Goal: Information Seeking & Learning: Learn about a topic

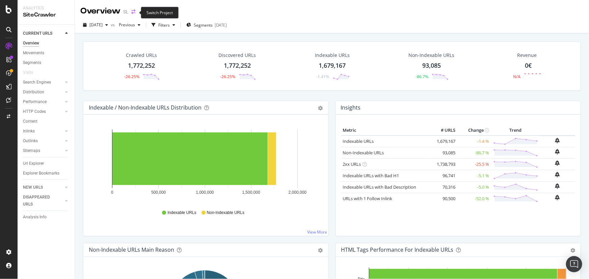
click at [133, 13] on icon "arrow-right-arrow-left" at bounding box center [133, 11] width 4 height 5
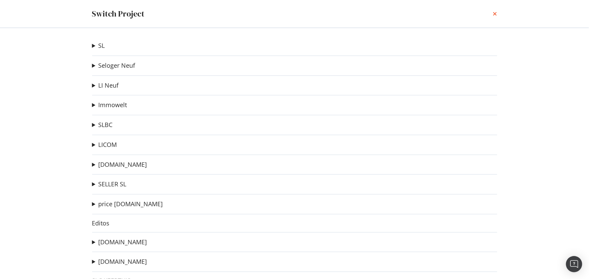
click at [496, 14] on icon "times" at bounding box center [495, 13] width 4 height 5
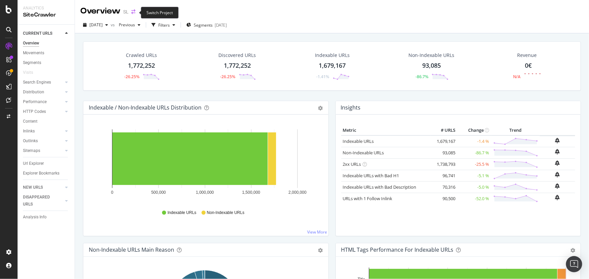
click at [133, 12] on icon "arrow-right-arrow-left" at bounding box center [133, 11] width 4 height 5
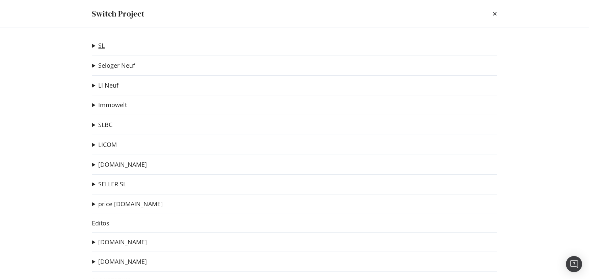
click at [102, 46] on link "SL" at bounding box center [101, 45] width 6 height 7
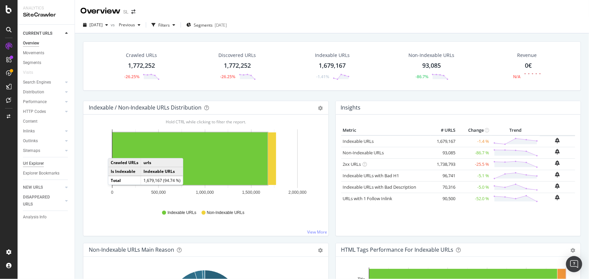
click at [39, 163] on div "Url Explorer" at bounding box center [33, 163] width 21 height 7
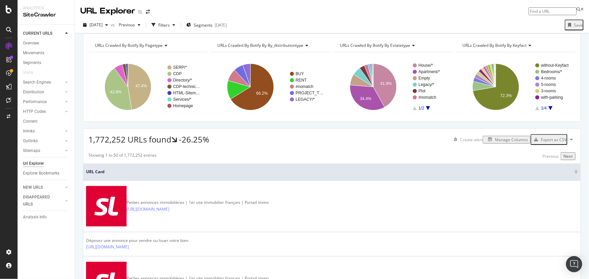
click at [426, 110] on icon "A chart." at bounding box center [428, 108] width 4 height 4
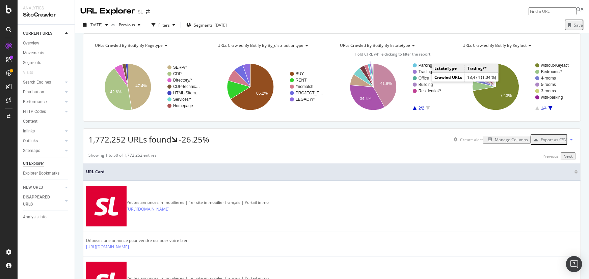
click at [425, 74] on text "Trading/*" at bounding box center [426, 71] width 17 height 5
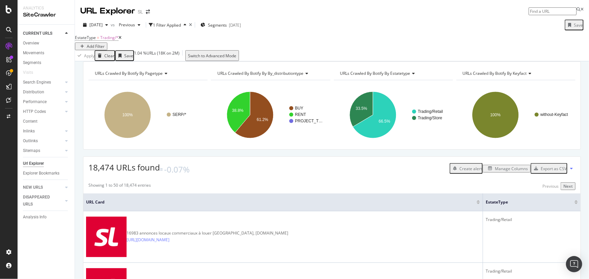
click at [121, 40] on icon at bounding box center [119, 38] width 3 height 4
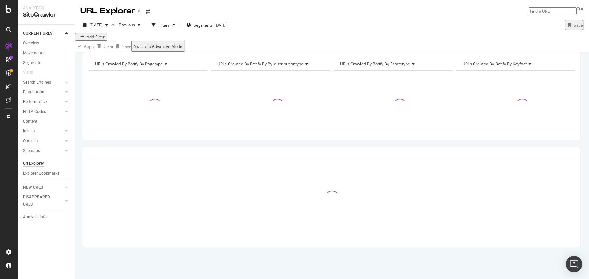
click at [127, 40] on div "Add Filter" at bounding box center [332, 37] width 514 height 8
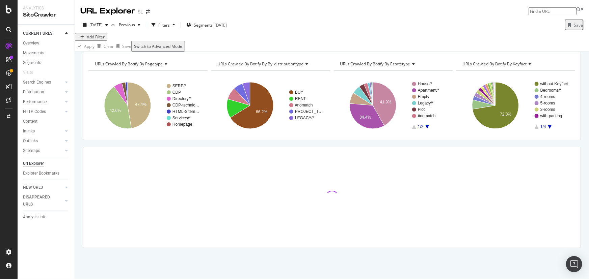
click at [492, 67] on span "URLs Crawled By Botify By keyfact" at bounding box center [494, 64] width 64 height 6
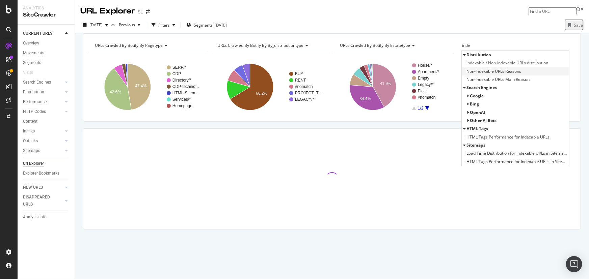
type input "inde"
click at [492, 75] on span "Non-Indexable URLs Reasons" at bounding box center [494, 71] width 55 height 7
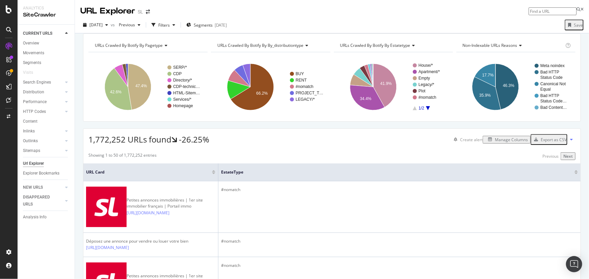
click at [393, 48] on span "URLs Crawled By Botify By estatetype" at bounding box center [375, 46] width 70 height 6
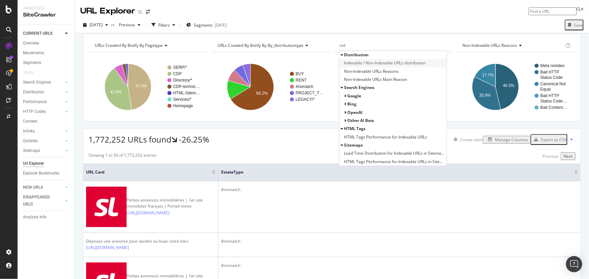
type input "ind"
click at [386, 66] on span "Indexable / Non-Indexable URLs distribution" at bounding box center [385, 63] width 82 height 7
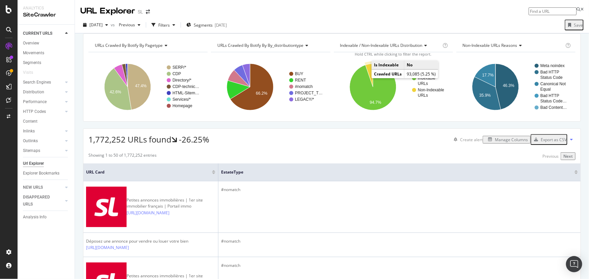
click at [366, 76] on icon "A chart." at bounding box center [368, 75] width 7 height 23
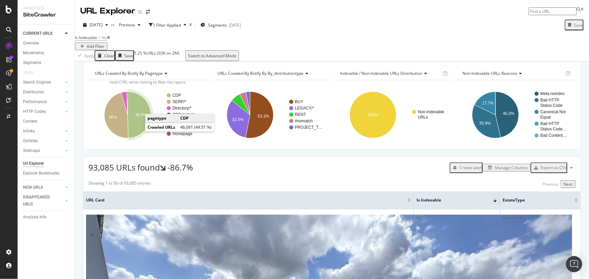
click at [137, 117] on text "49.5%" at bounding box center [140, 115] width 11 height 5
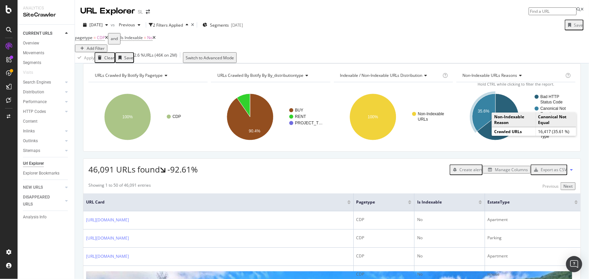
click at [484, 128] on icon "A chart." at bounding box center [483, 113] width 23 height 38
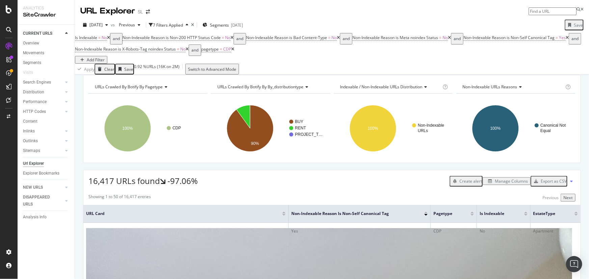
click at [405, 151] on rect "A chart." at bounding box center [393, 128] width 118 height 59
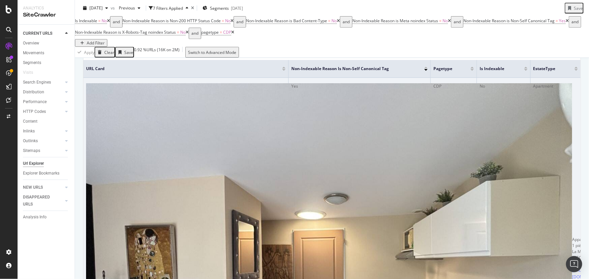
scroll to position [92, 0]
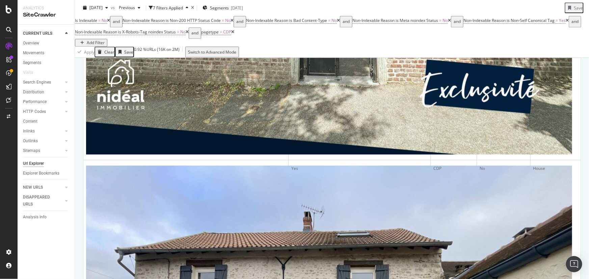
scroll to position [828, 0]
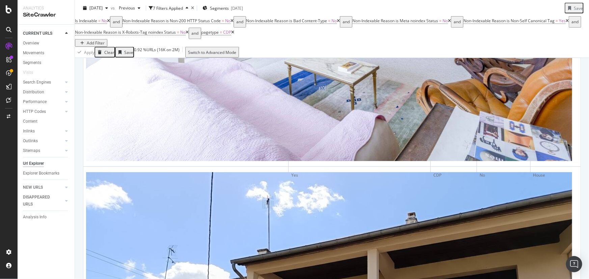
scroll to position [1525, 0]
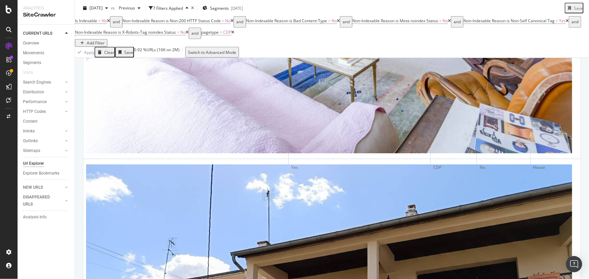
click at [31, 169] on div "Explorer Bookmarks" at bounding box center [49, 174] width 52 height 10
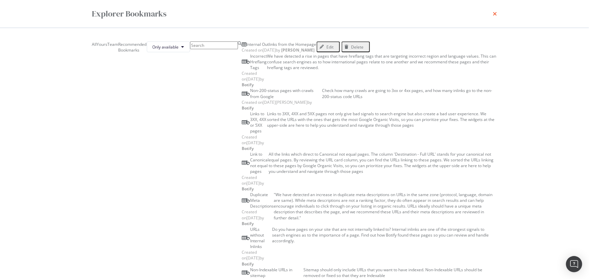
click at [493, 13] on icon "times" at bounding box center [495, 13] width 4 height 5
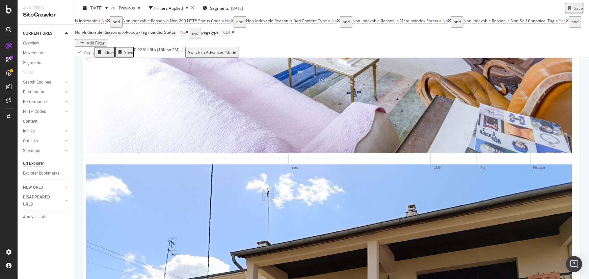
click at [36, 158] on div "Overview Movements Segments Visits Search Engines Top Charts Segments Conversio…" at bounding box center [49, 110] width 52 height 144
click at [31, 161] on div "Url Explorer" at bounding box center [33, 163] width 21 height 7
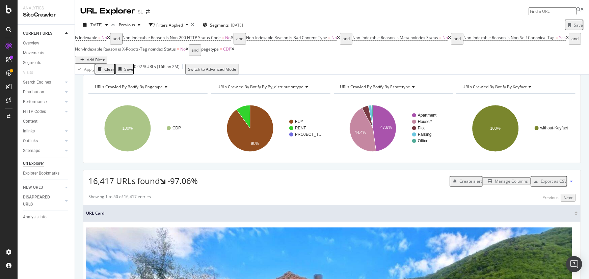
click at [112, 68] on div "Clear" at bounding box center [109, 69] width 10 height 6
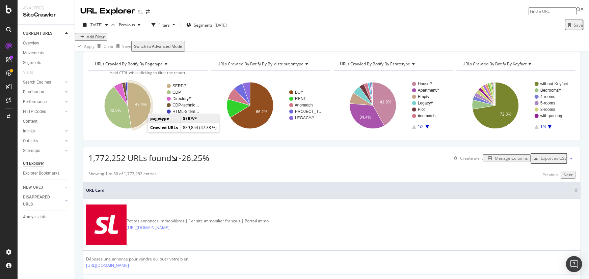
click at [143, 129] on icon "A chart." at bounding box center [139, 105] width 23 height 46
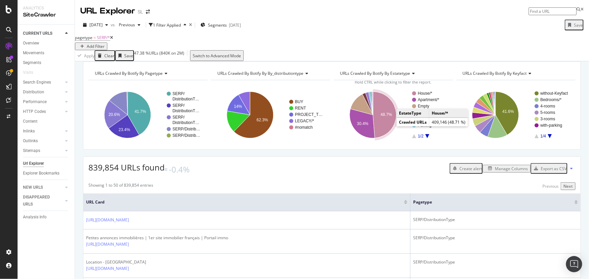
click at [390, 127] on icon "A chart." at bounding box center [384, 115] width 23 height 47
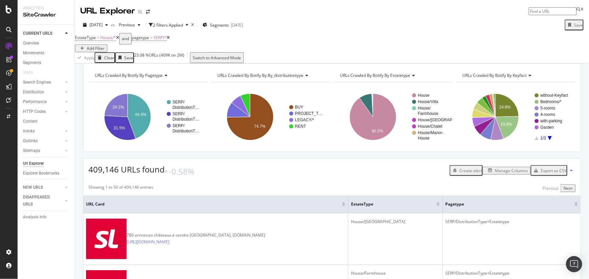
click at [484, 82] on div "URLs Crawled By Botify By keyfact Chart (by Value) Table Expand Export as CSV E…" at bounding box center [515, 75] width 119 height 13
click at [484, 78] on span "URLs Crawled By Botify By keyfact" at bounding box center [494, 76] width 64 height 6
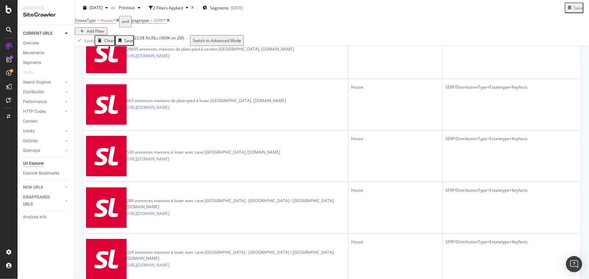
scroll to position [1196, 0]
